Goal: Task Accomplishment & Management: Manage account settings

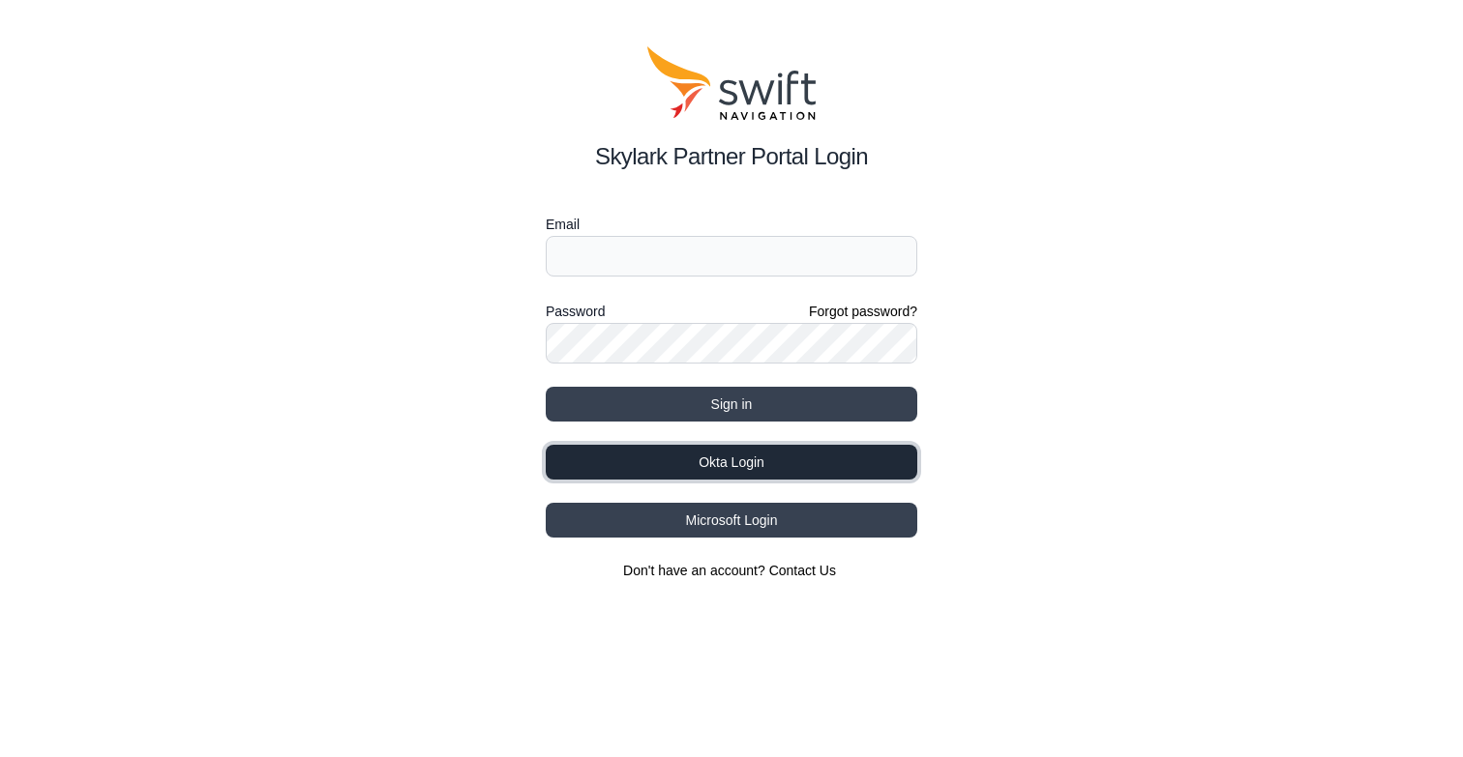
click at [688, 463] on button "Okta Login" at bounding box center [731, 462] width 371 height 35
click at [724, 460] on button "Okta Login" at bounding box center [731, 462] width 371 height 35
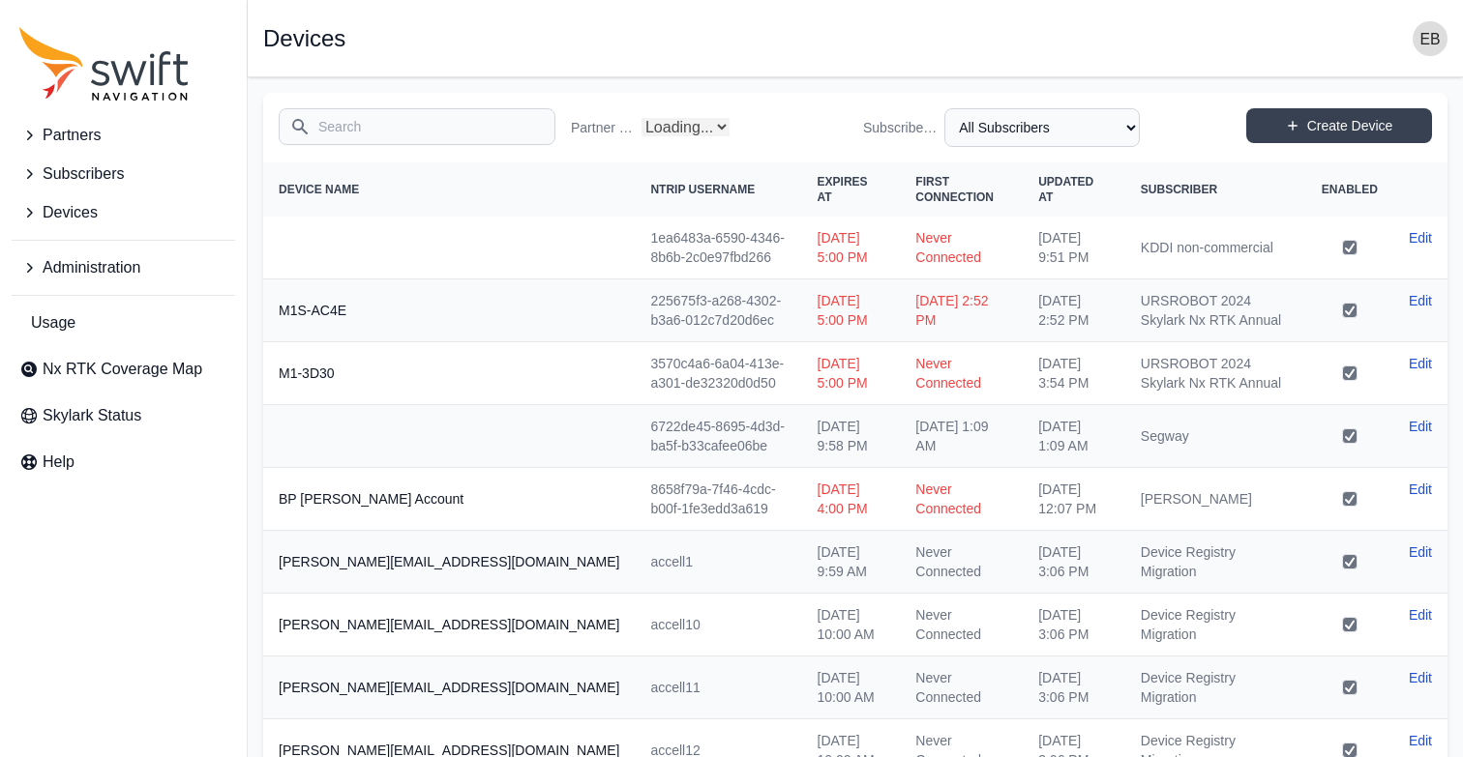
select select "Partner Name"
click at [29, 134] on icon "Sidenav" at bounding box center [30, 136] width 6 height 10
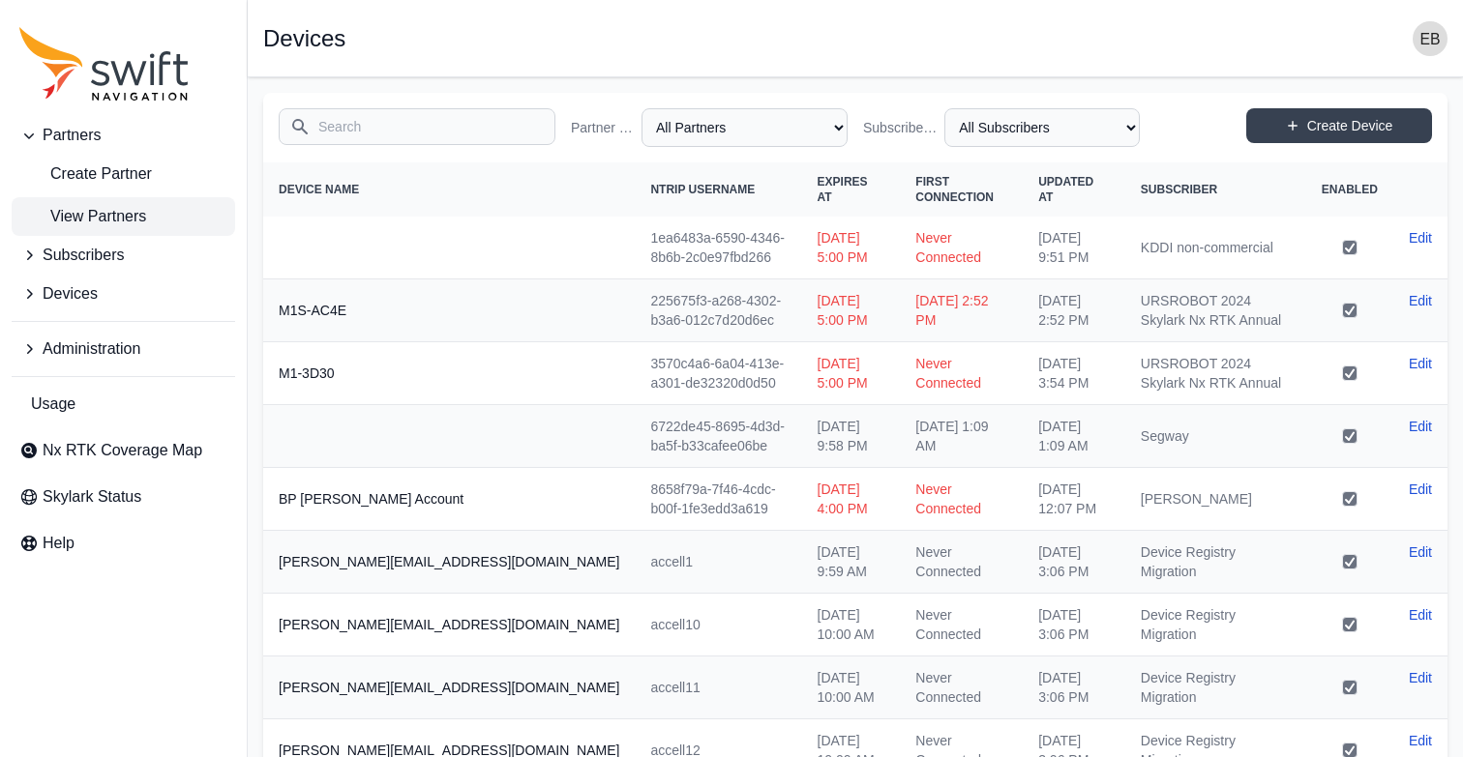
click at [124, 223] on span "View Partners" at bounding box center [82, 216] width 127 height 23
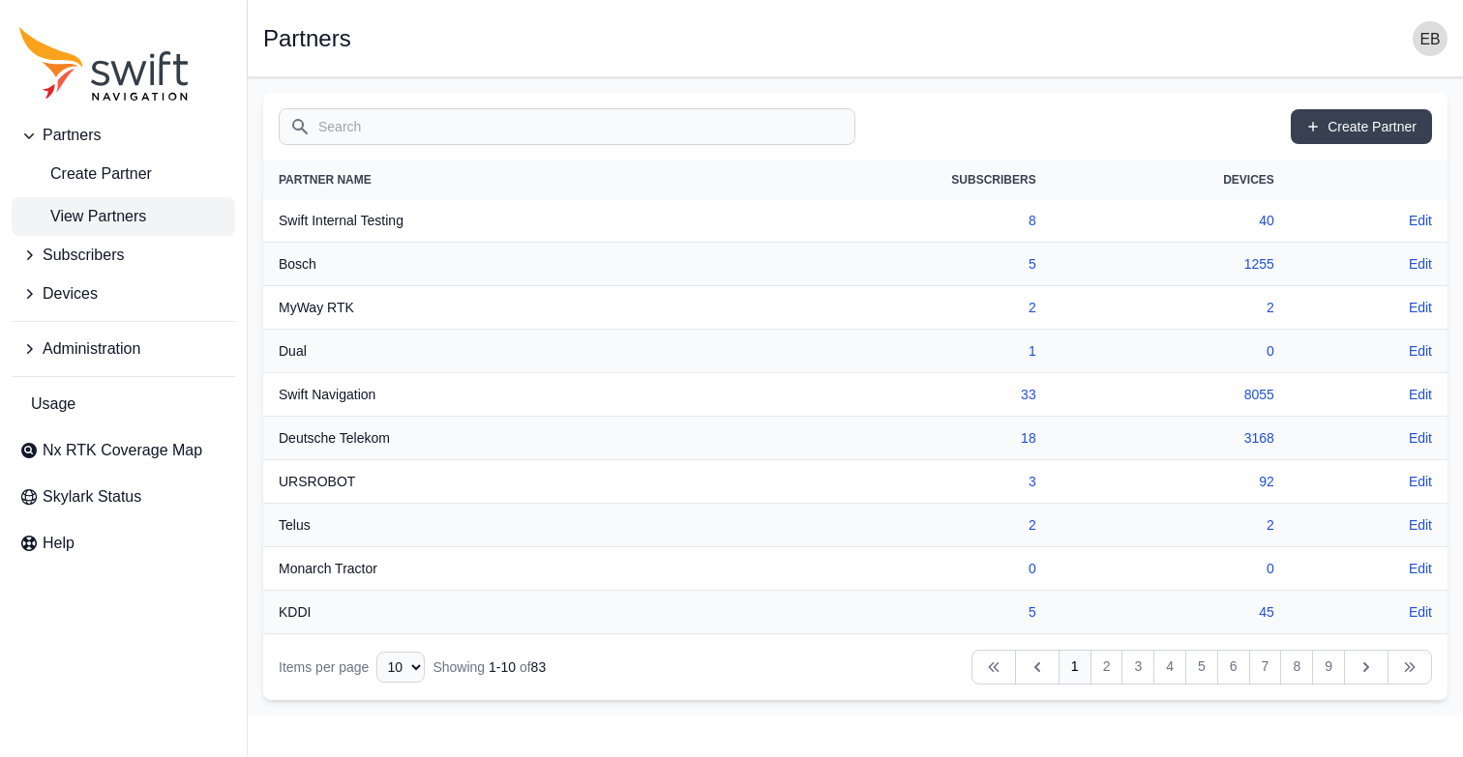
click at [37, 254] on icon "Sidenav" at bounding box center [28, 255] width 19 height 19
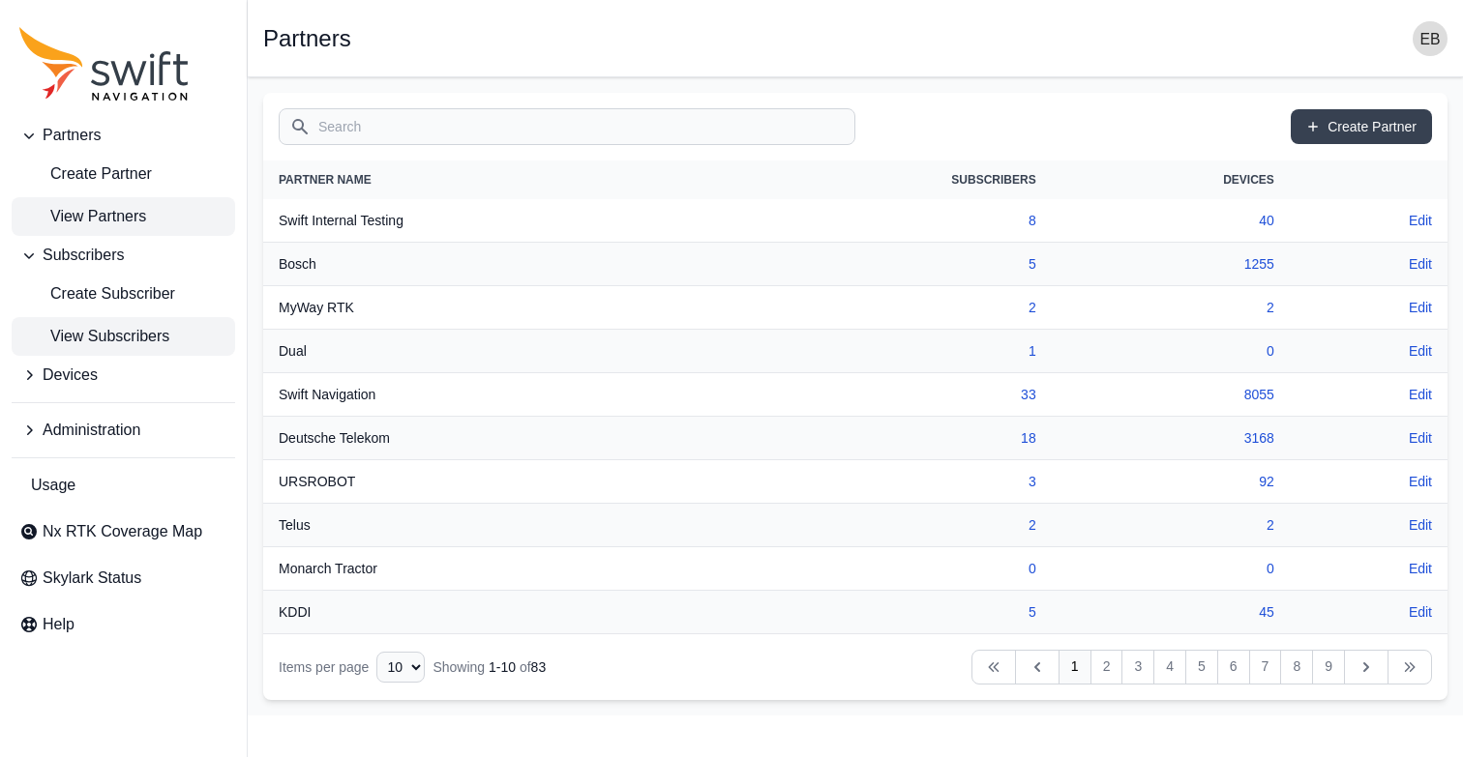
click at [91, 329] on span "View Subscribers" at bounding box center [94, 336] width 150 height 23
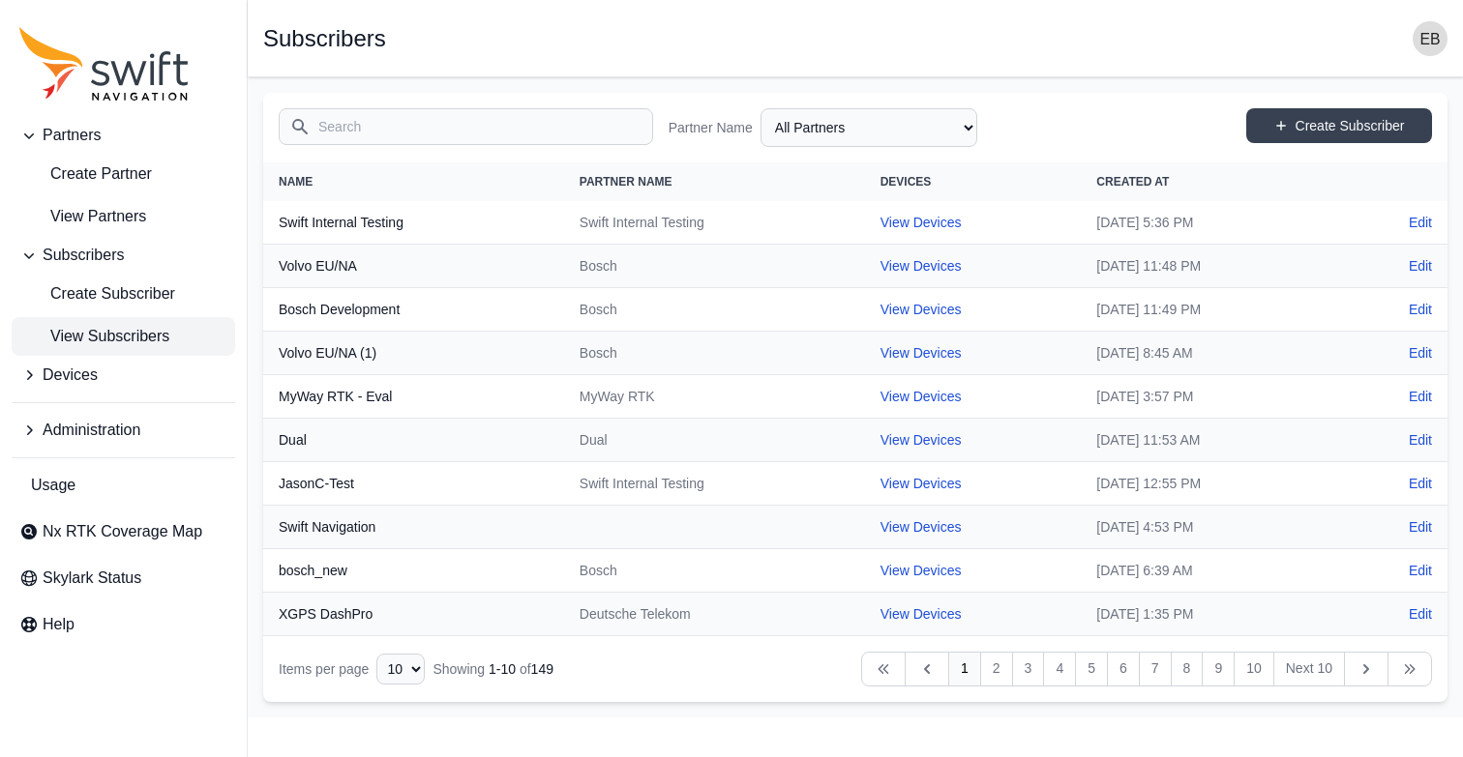
click at [27, 431] on icon "Sidenav" at bounding box center [28, 430] width 19 height 19
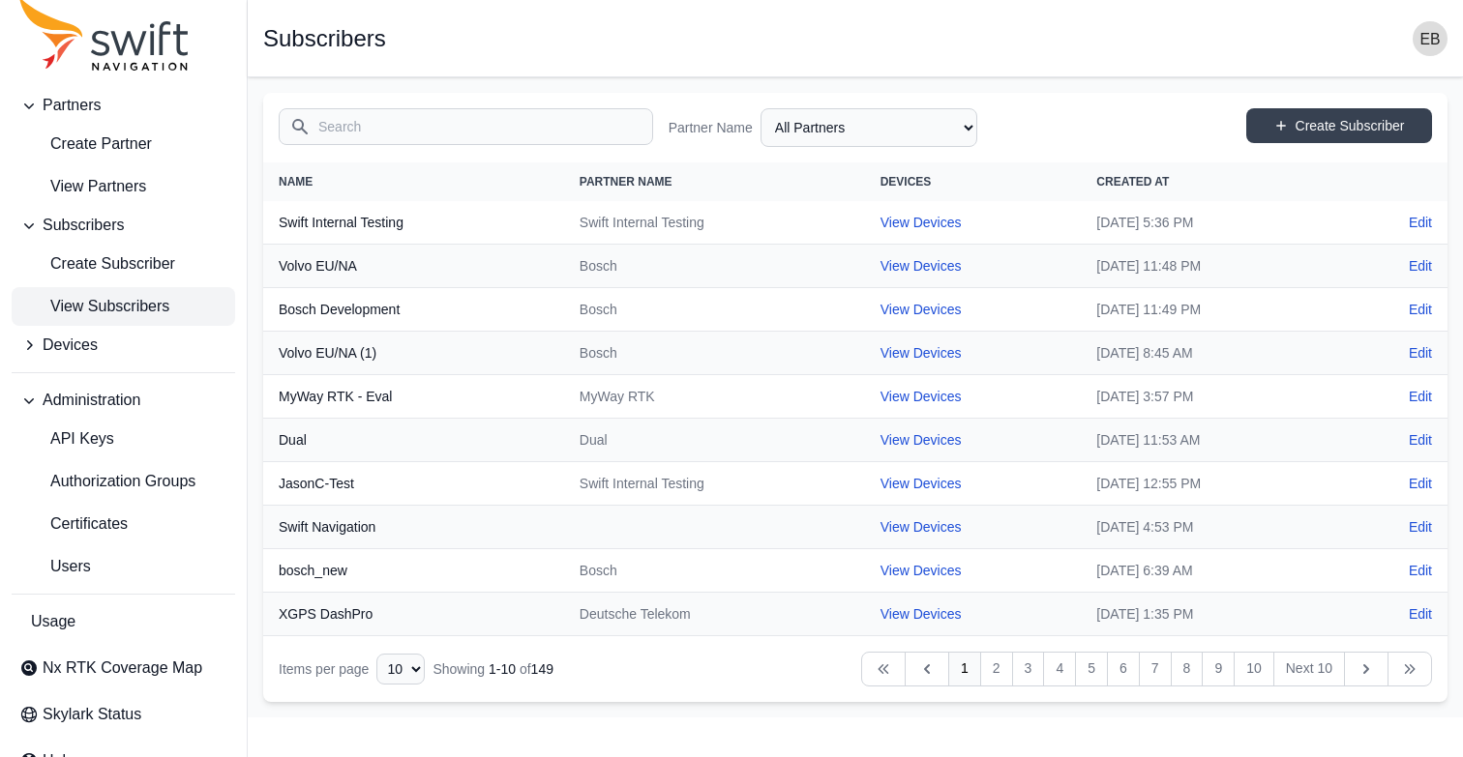
scroll to position [73, 0]
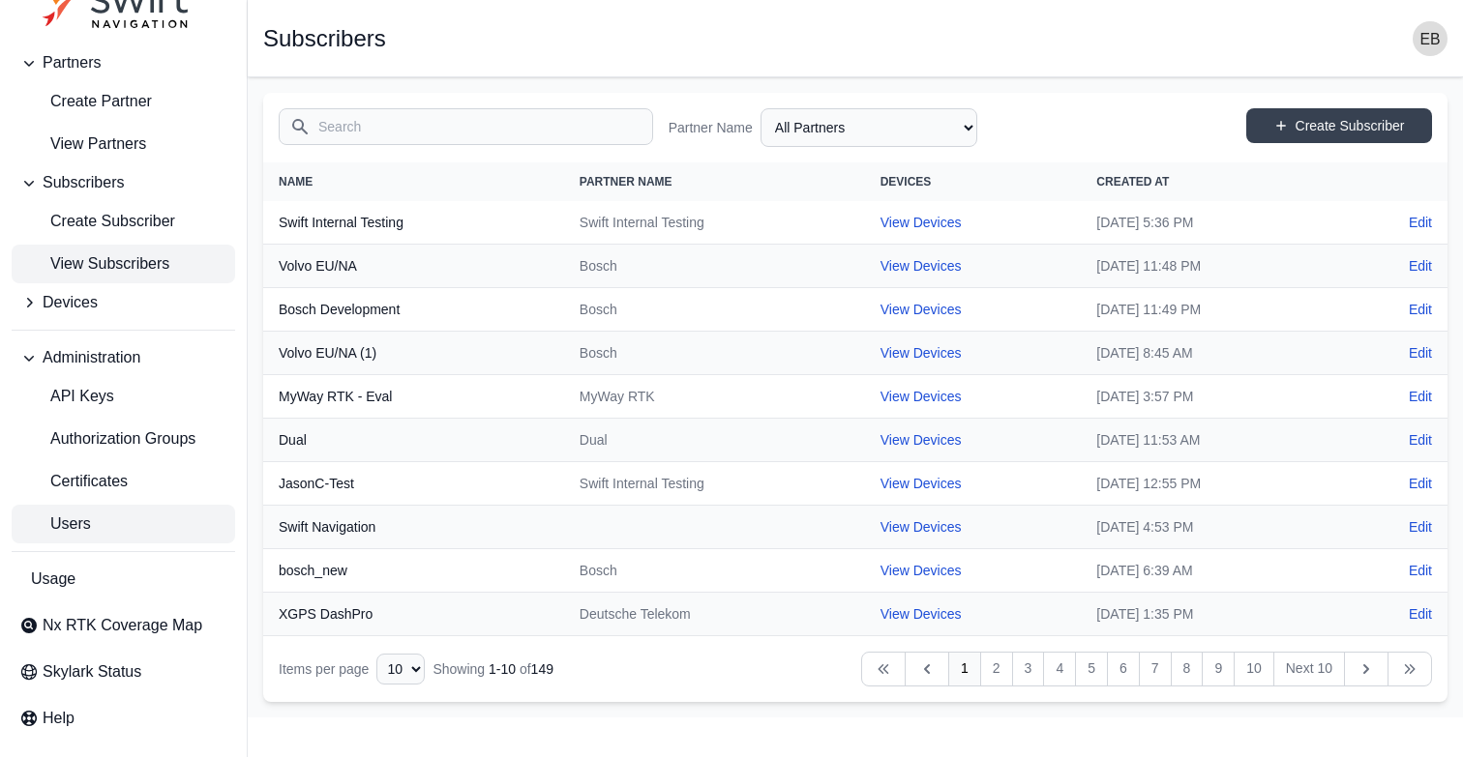
click at [73, 534] on span "Users" at bounding box center [55, 524] width 72 height 23
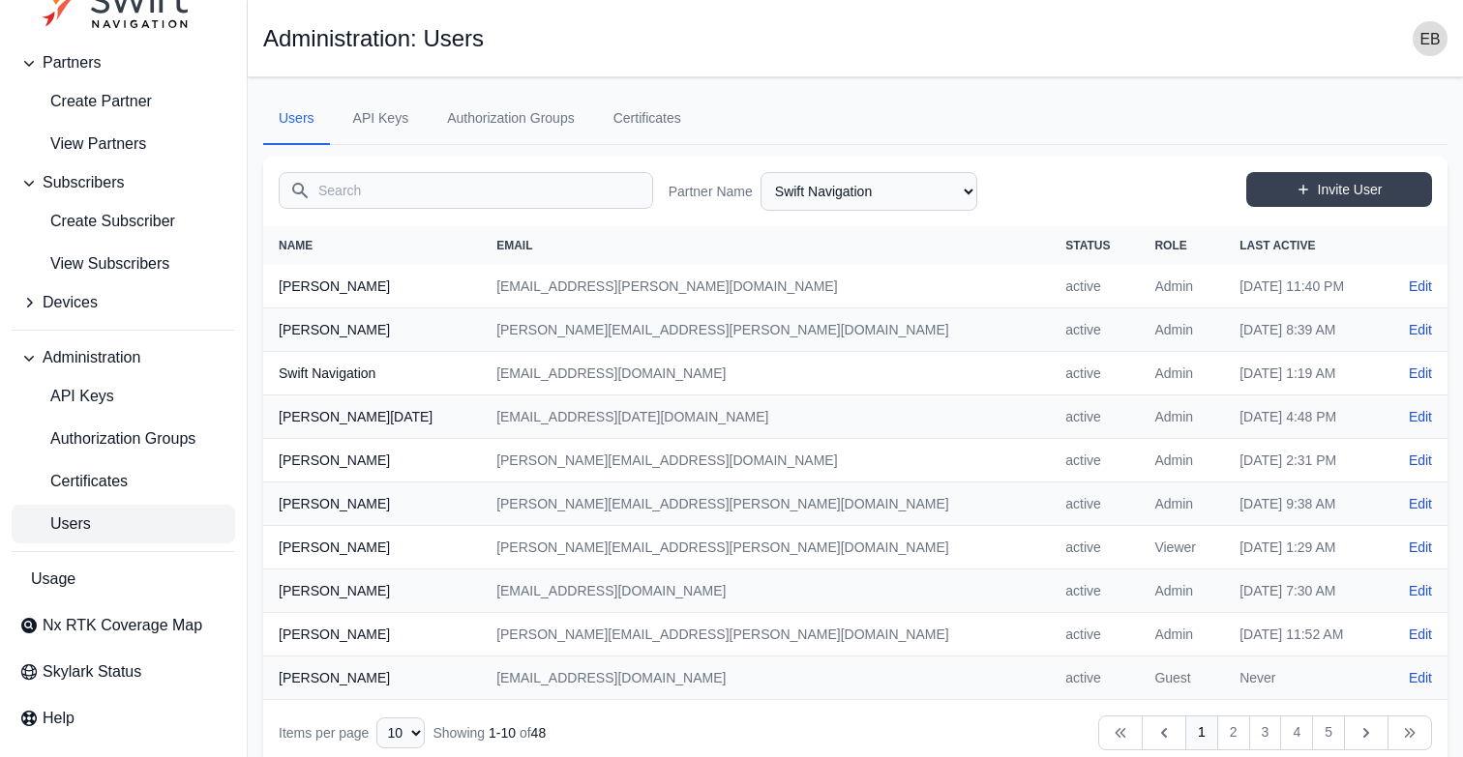
scroll to position [23, 0]
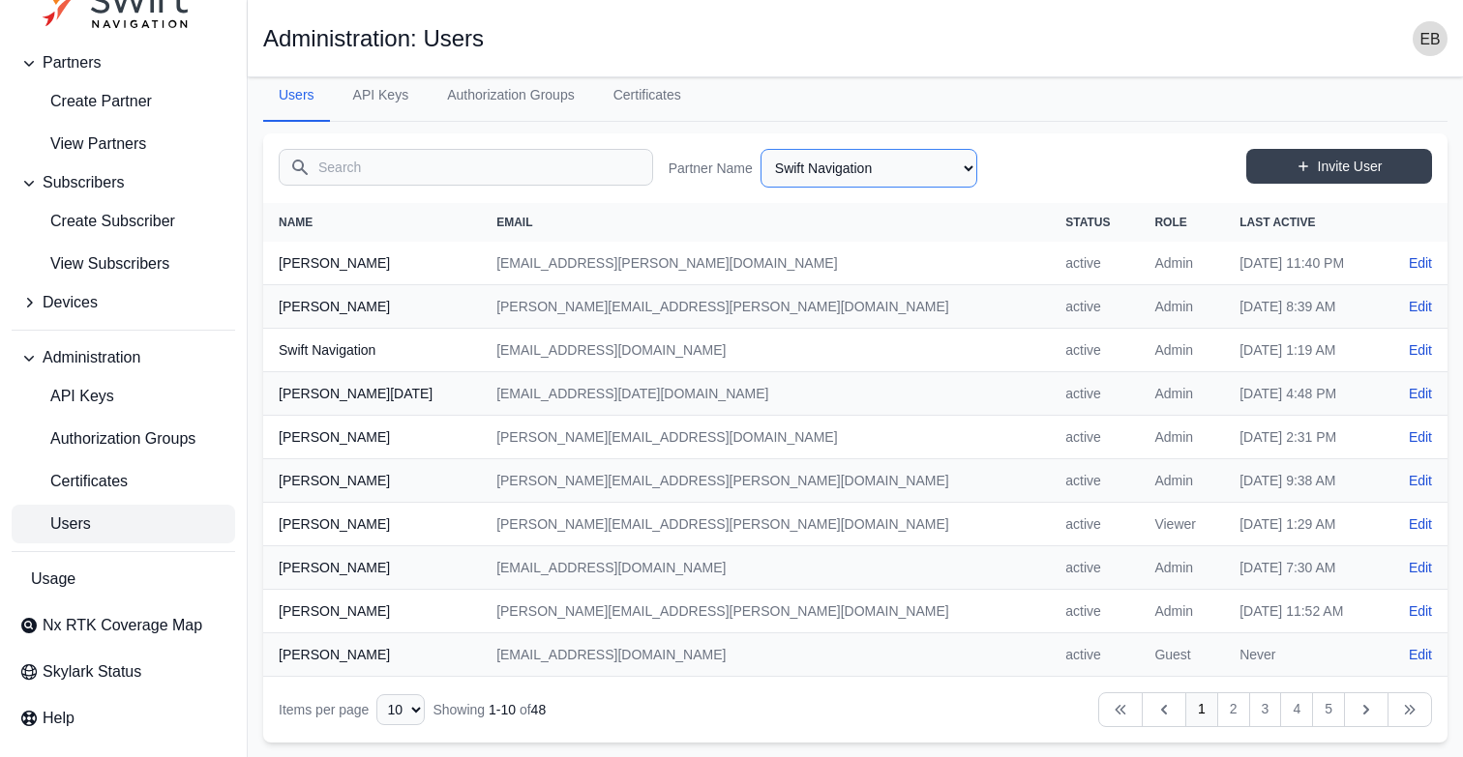
click at [894, 164] on select "AlpsAlpine Asensing Bad Elf Bench Mark Equipment & Supplies Inc. Benchmark Tool…" at bounding box center [868, 168] width 217 height 39
click at [888, 162] on select "AlpsAlpine Asensing Bad Elf Bench Mark Equipment & Supplies Inc. Benchmark Tool…" at bounding box center [868, 168] width 217 height 39
click at [760, 149] on select "AlpsAlpine Asensing Bad Elf Bench Mark Equipment & Supplies Inc. Benchmark Tool…" at bounding box center [868, 168] width 217 height 39
select select "36911235-1c9c-473d-bd57-1a0f80a3b614"
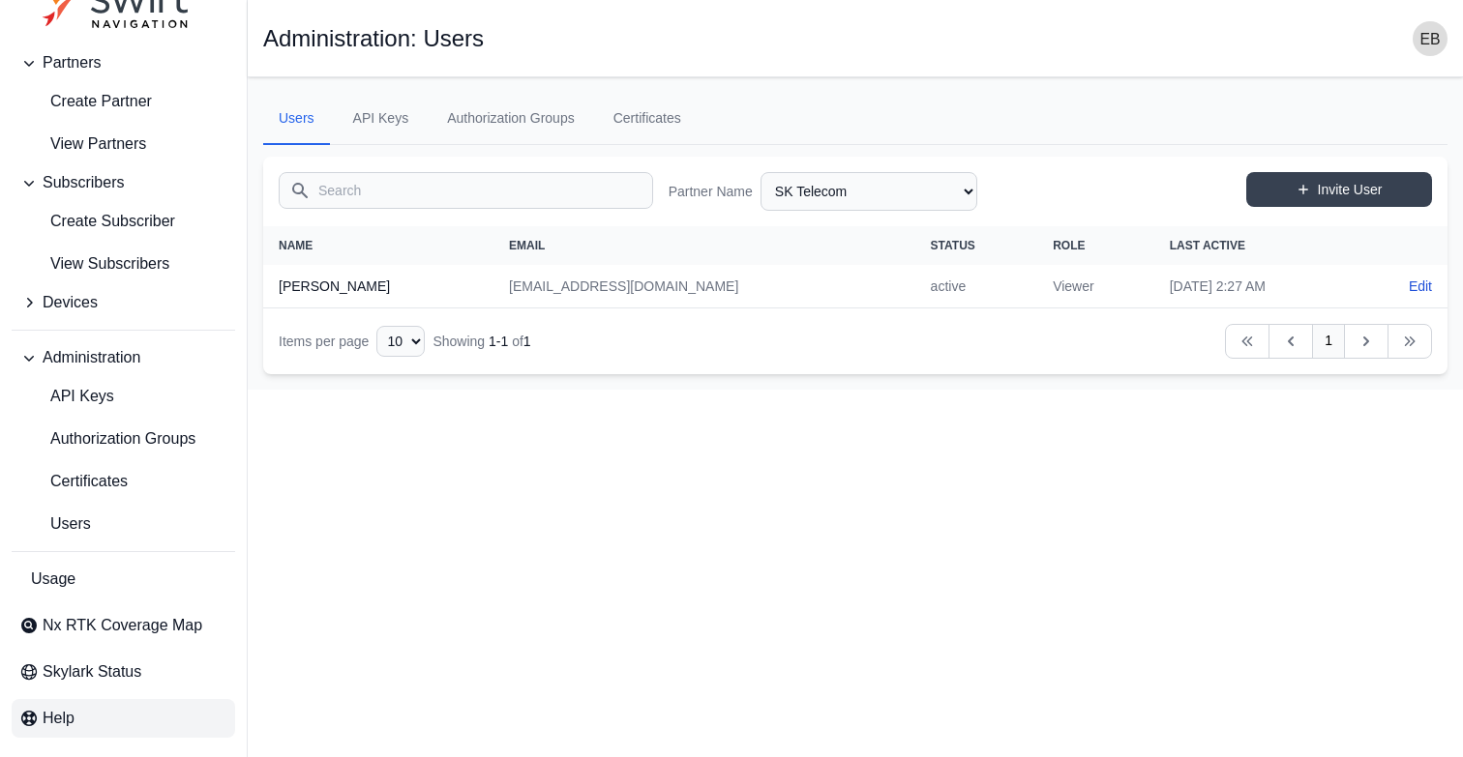
click at [90, 719] on link "Help" at bounding box center [123, 718] width 223 height 39
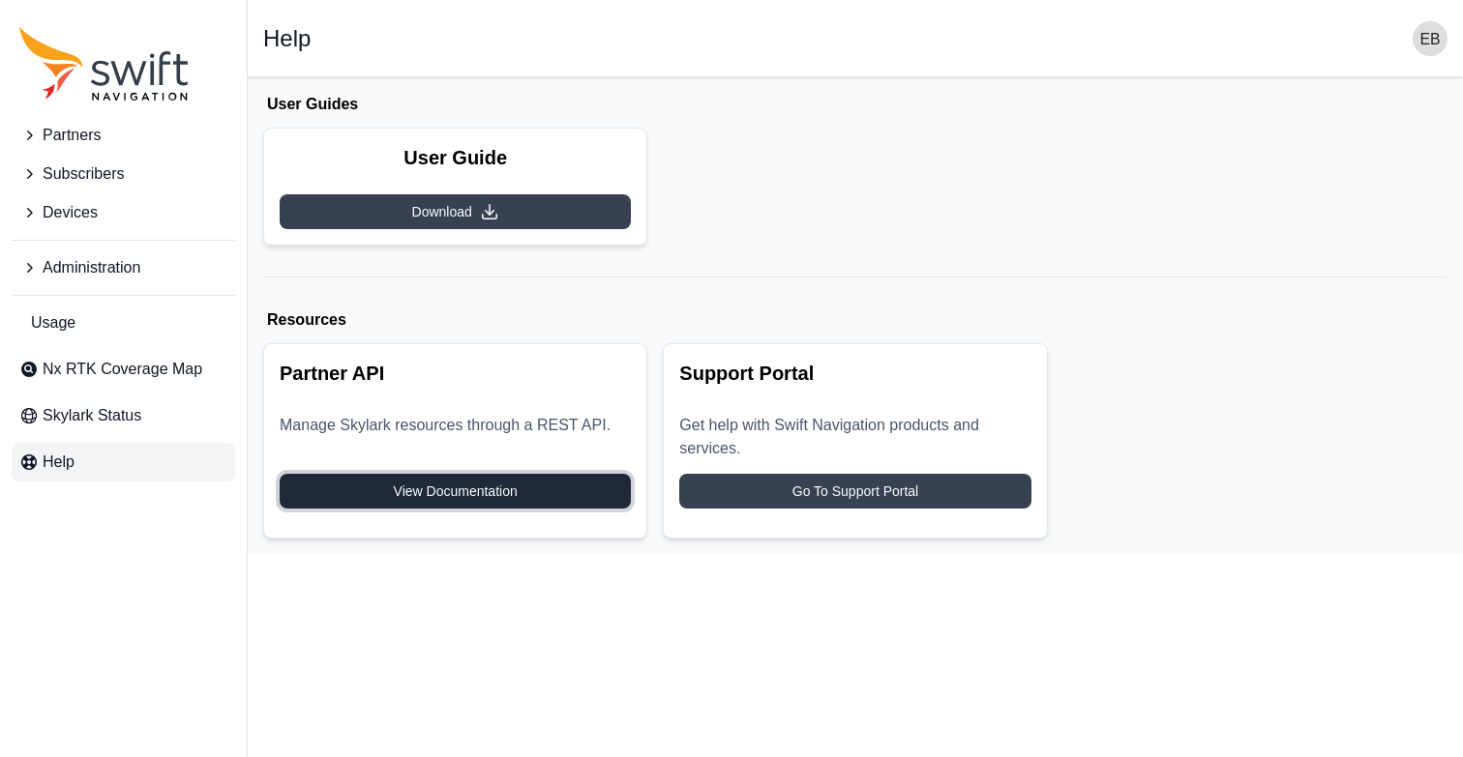
click at [434, 482] on span "View Documentation" at bounding box center [456, 491] width 124 height 19
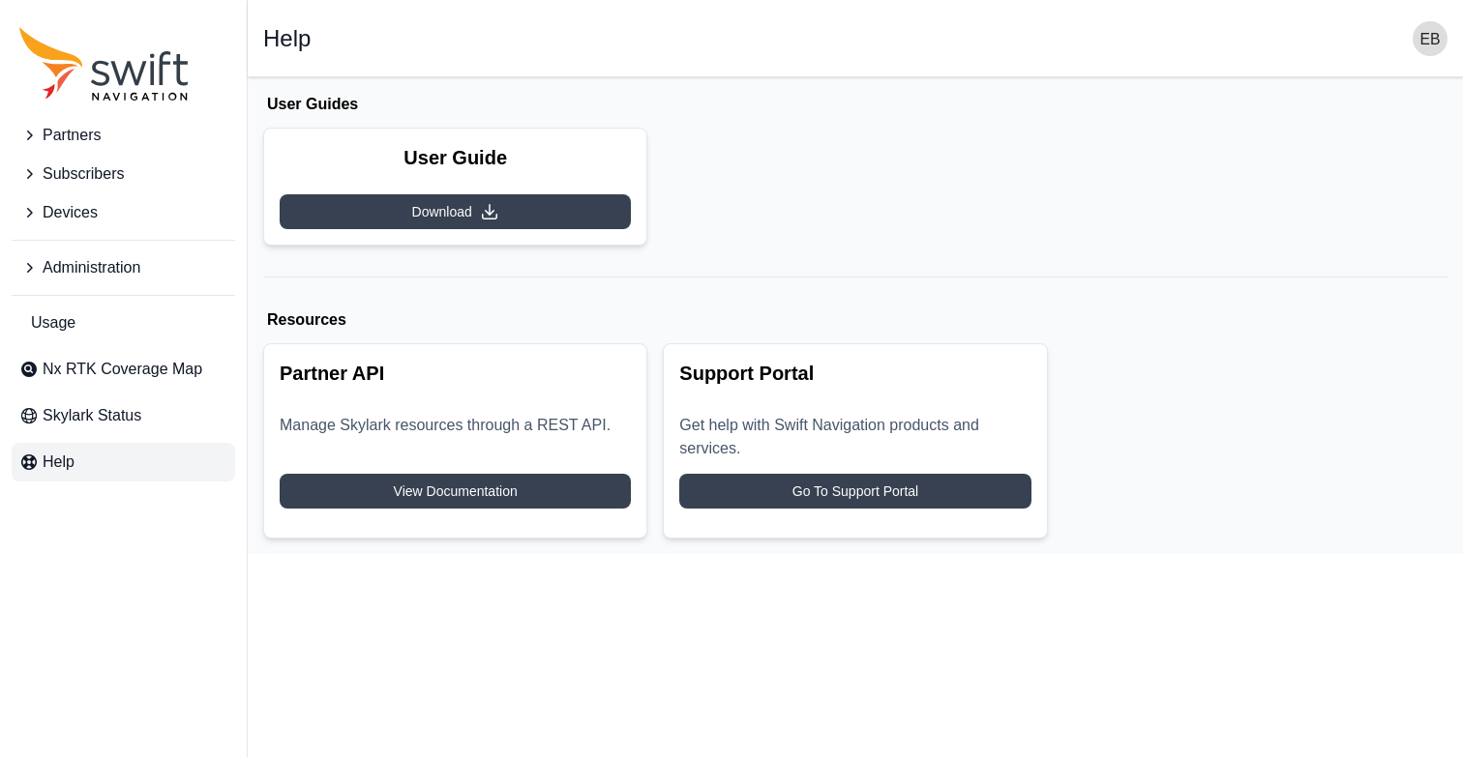
click at [37, 176] on icon "Sidenav" at bounding box center [28, 173] width 19 height 19
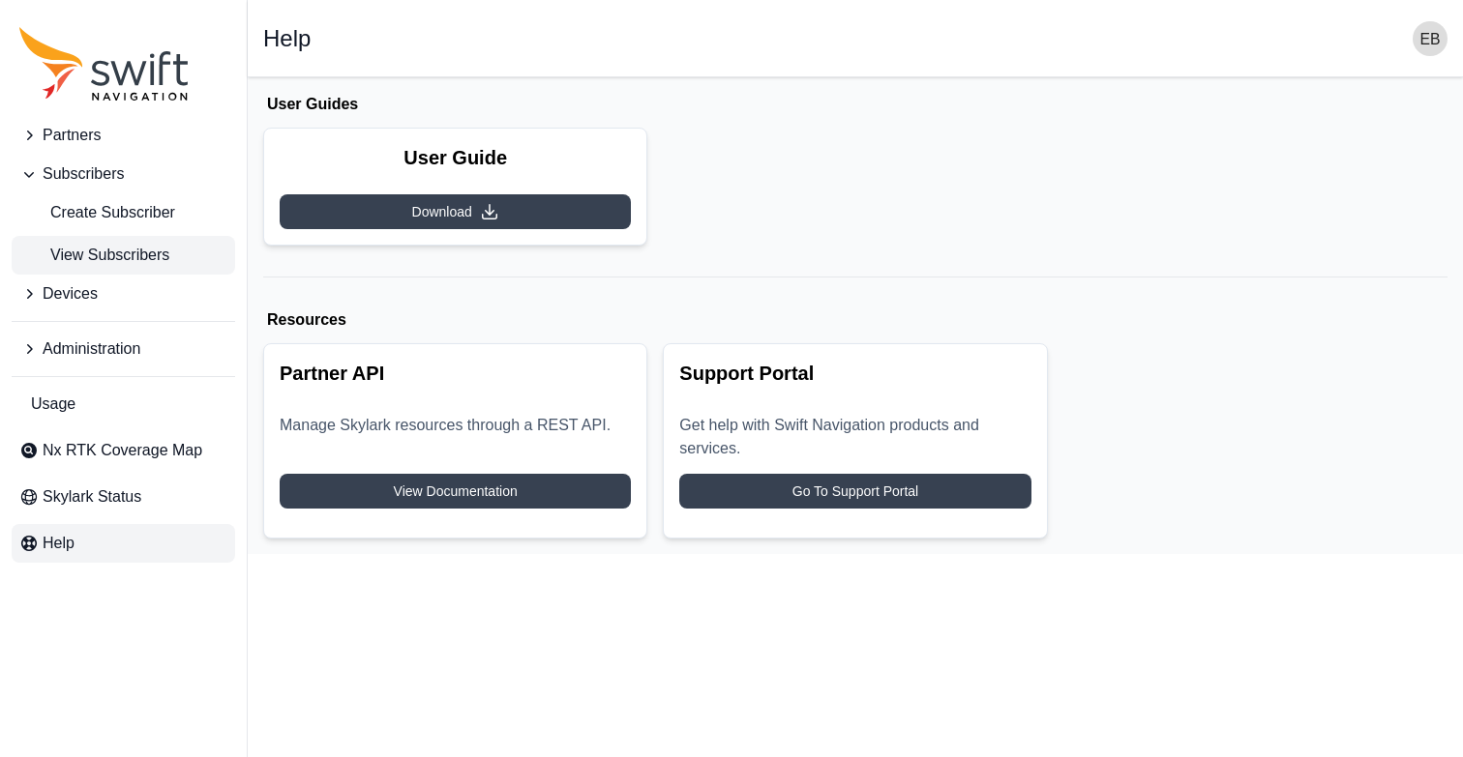
click at [98, 248] on span "View Subscribers" at bounding box center [94, 255] width 150 height 23
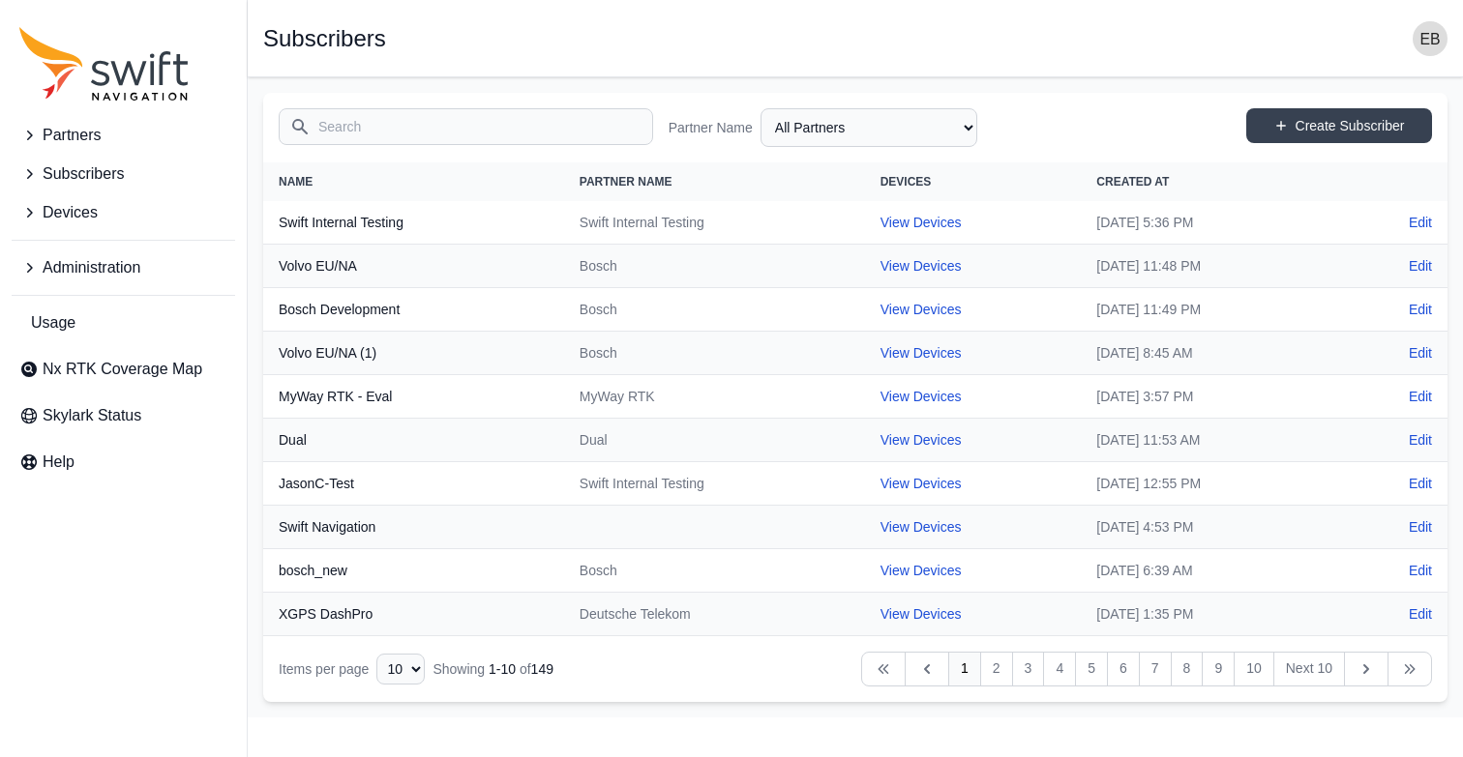
click at [34, 220] on icon "Sidenav" at bounding box center [28, 212] width 19 height 19
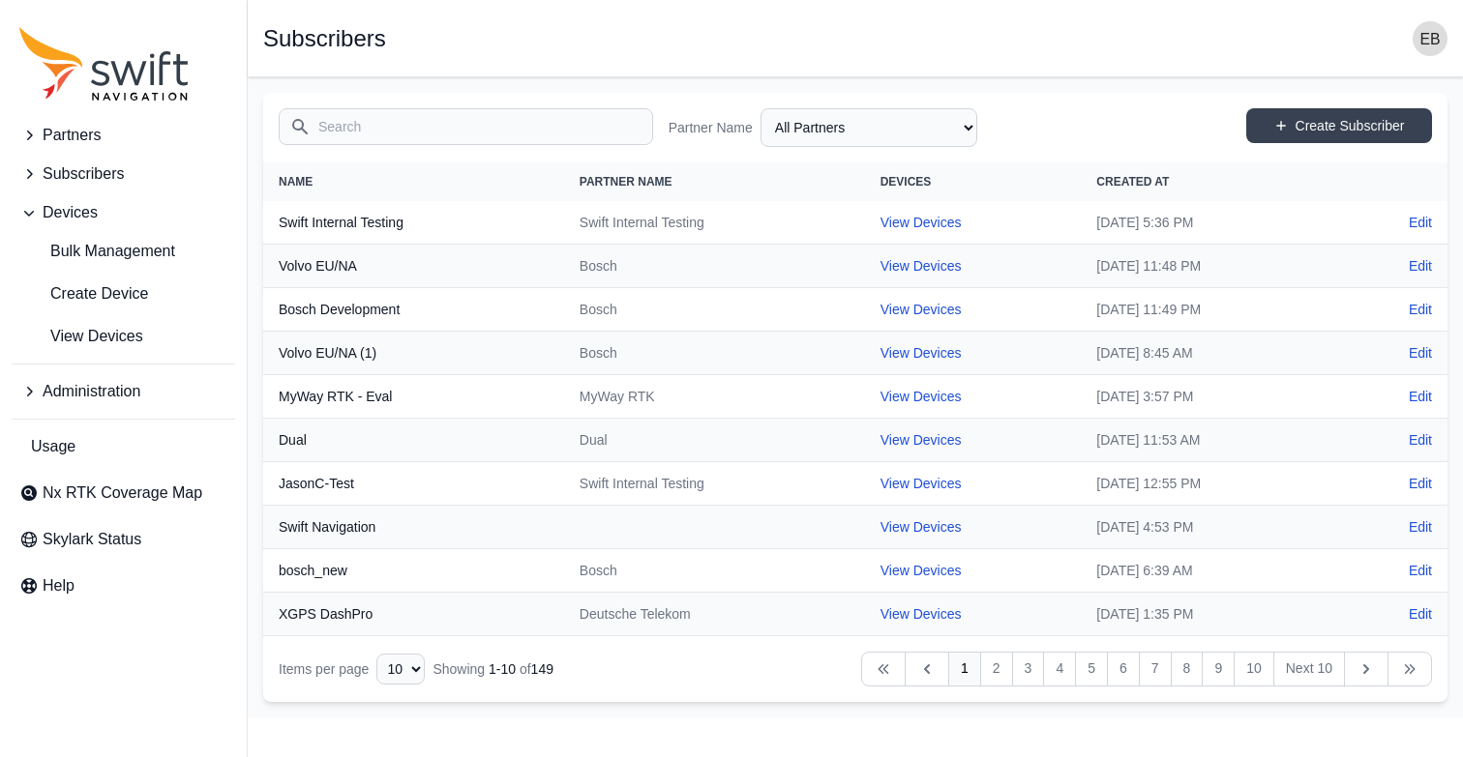
click at [34, 401] on icon "Sidenav" at bounding box center [28, 391] width 19 height 19
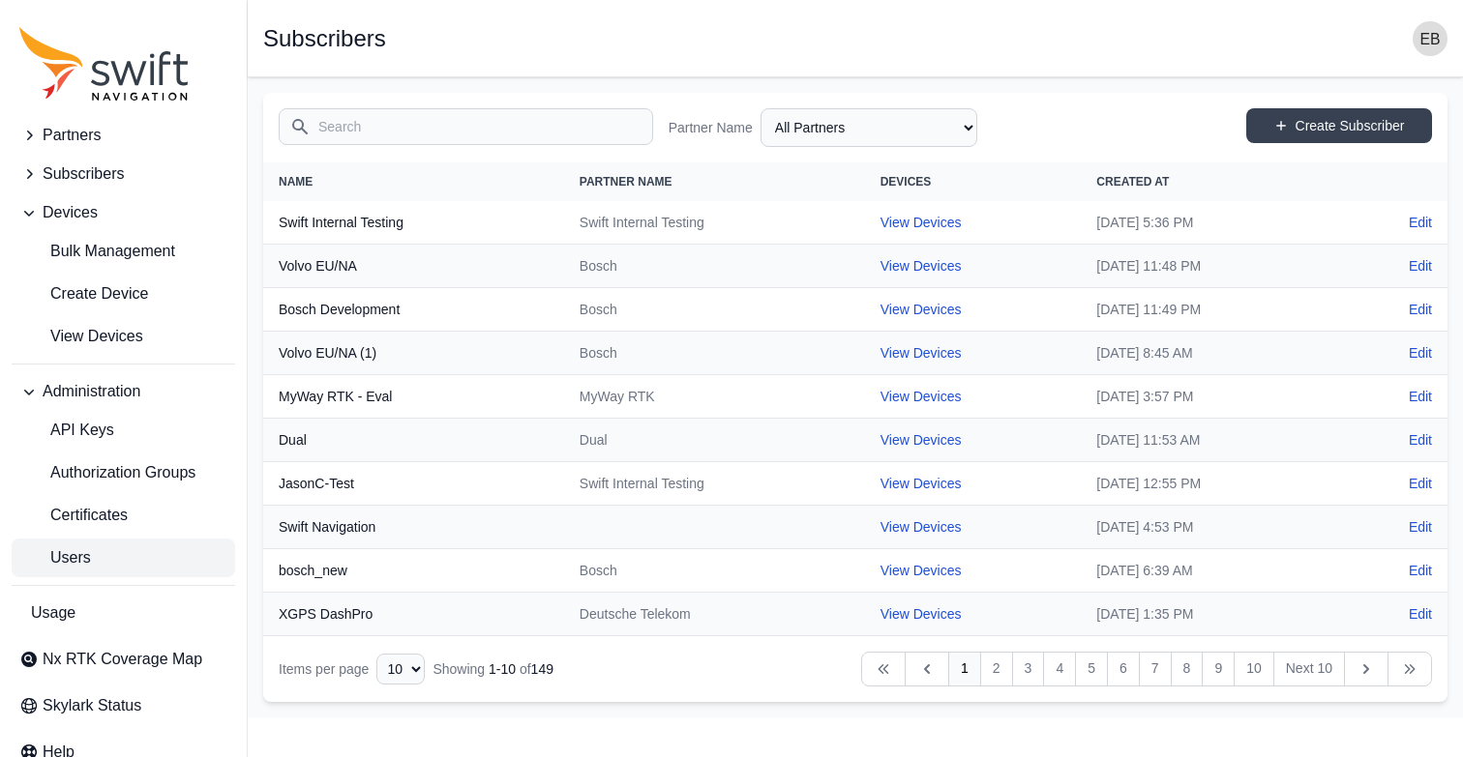
click at [66, 575] on link "Users" at bounding box center [123, 558] width 223 height 39
select select "ab3272ce-40d0-4c94-a524-96a758ab755c"
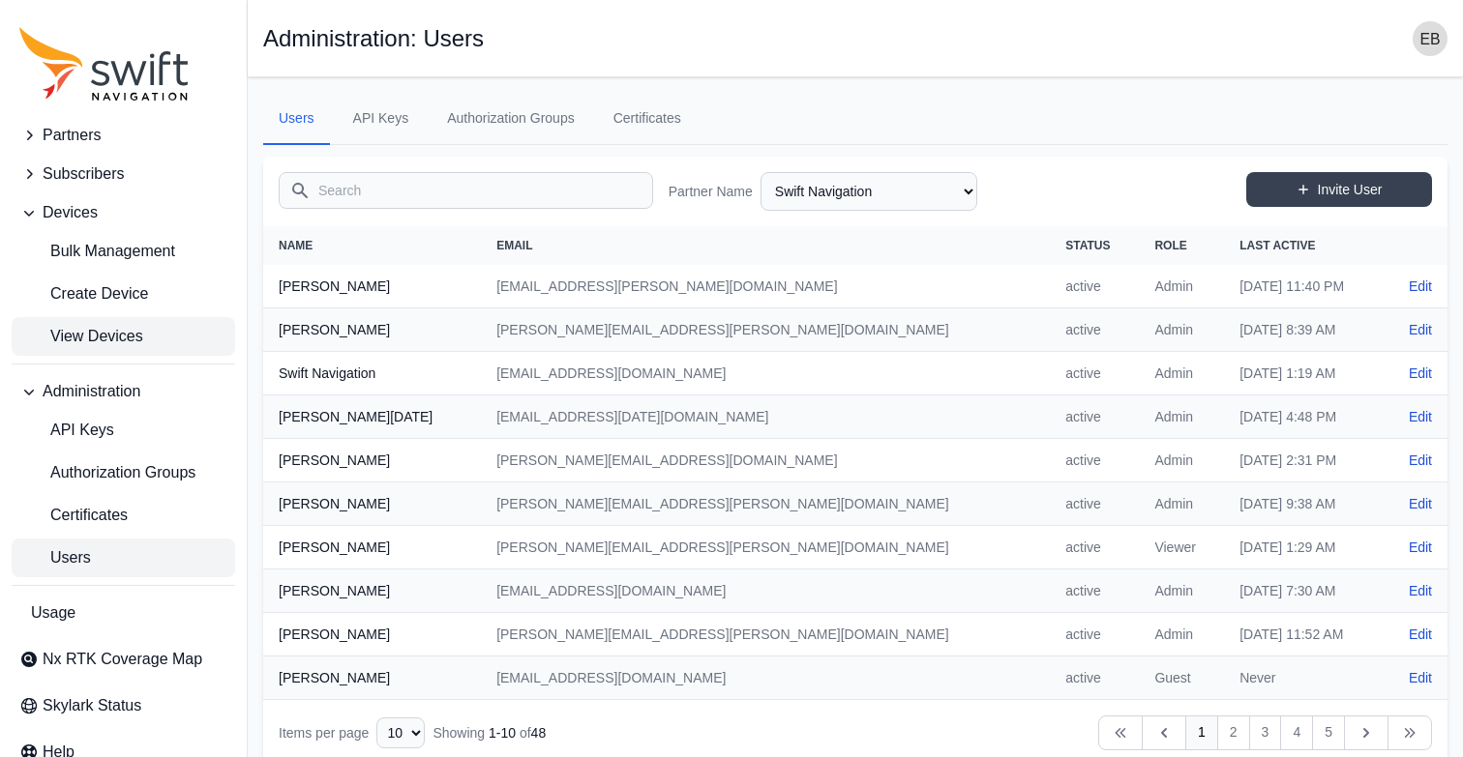
click at [77, 340] on span "View Devices" at bounding box center [81, 336] width 124 height 23
select select
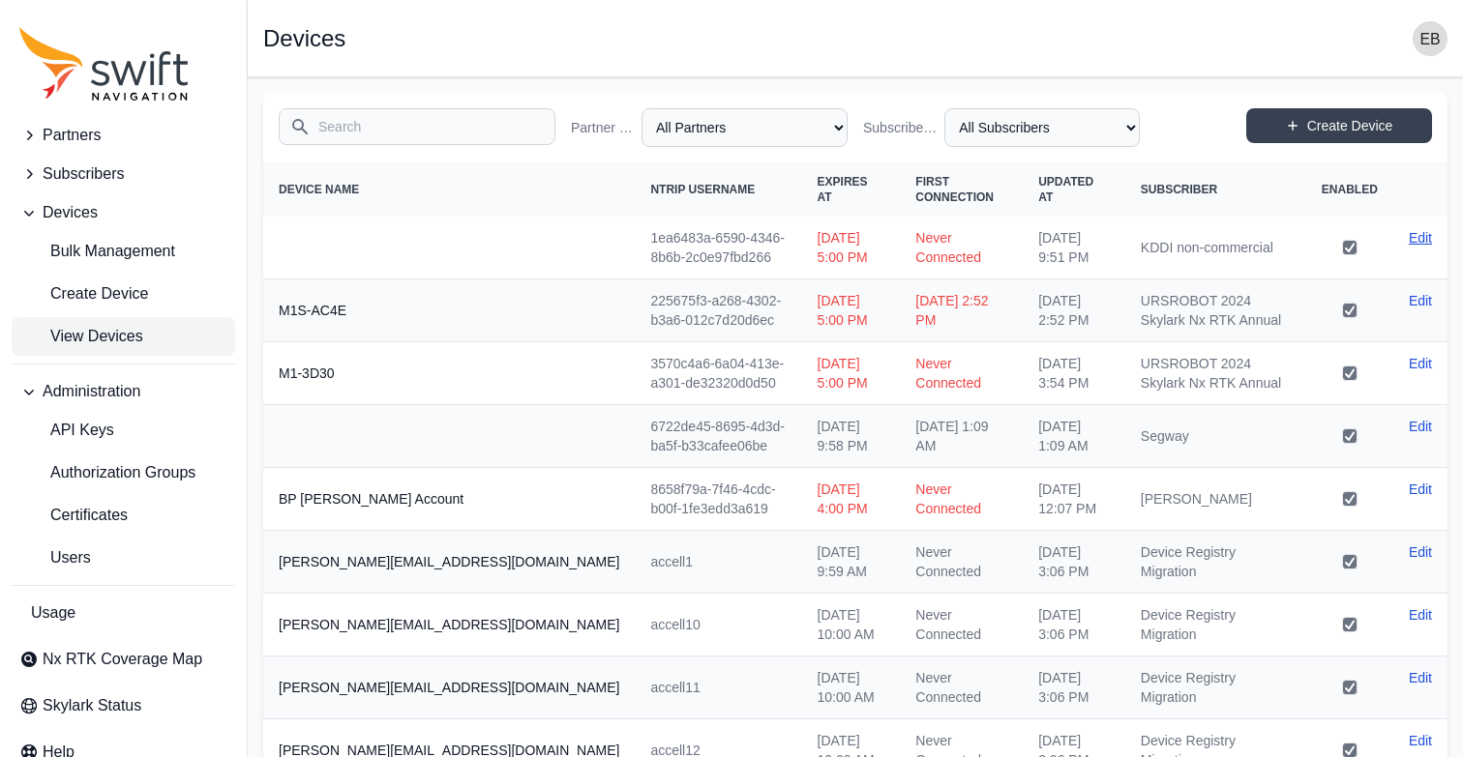
click at [1430, 228] on link "Edit" at bounding box center [1420, 237] width 23 height 19
select select "ab3272ce-40d0-4c94-a524-96a758ab755c"
select select "81da0e77-e0fb-4414-8bd2-3d26afd5e29c"
